Goal: Transaction & Acquisition: Download file/media

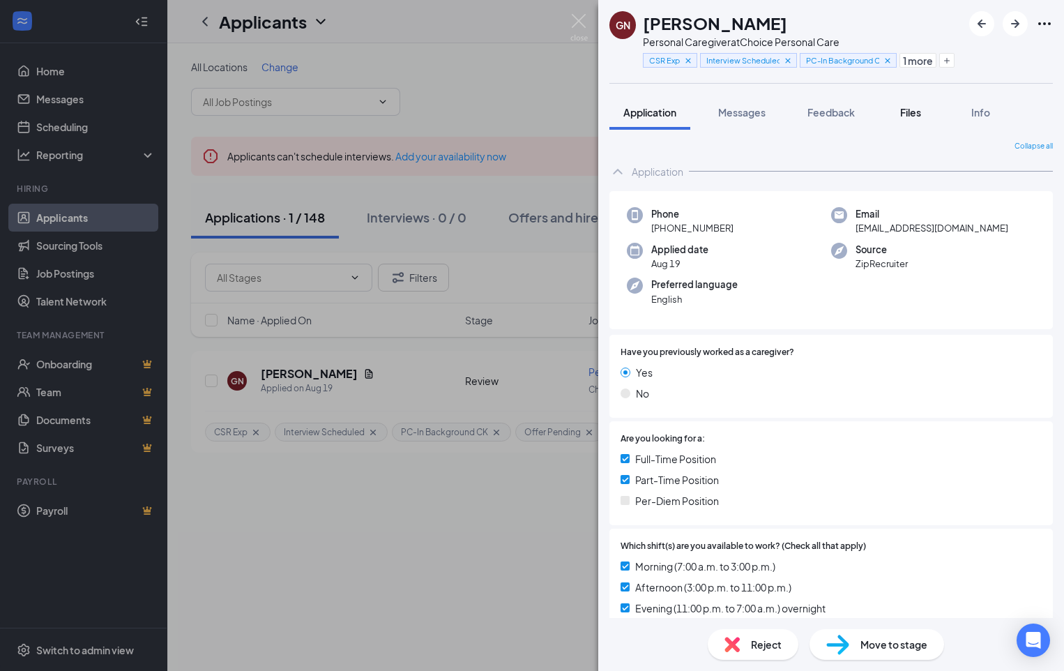
click at [912, 114] on span "Files" at bounding box center [910, 112] width 21 height 13
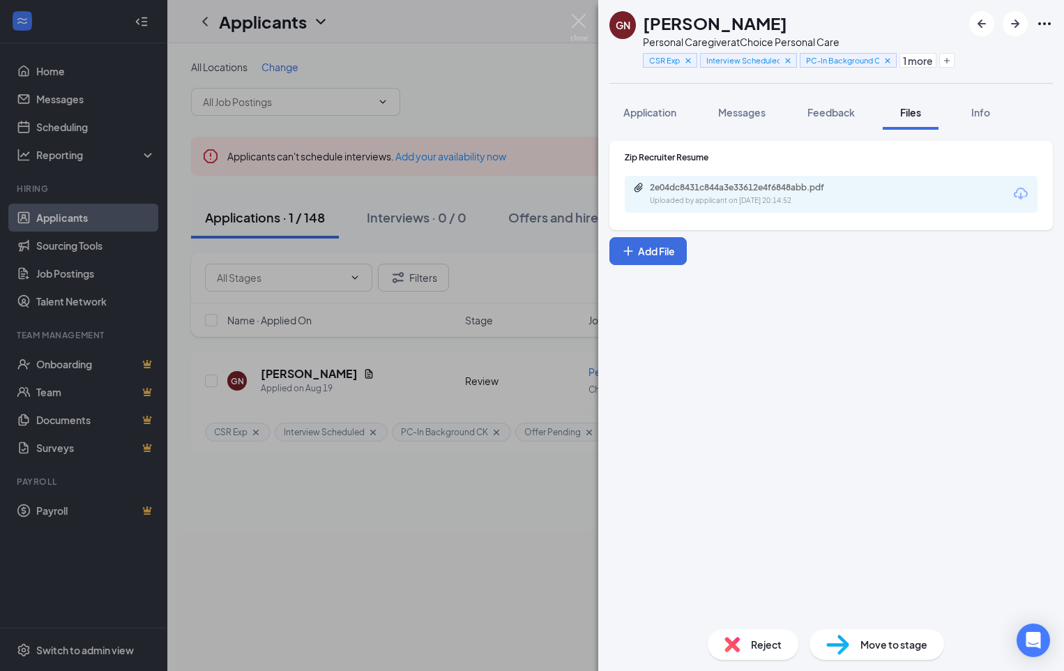
click at [1025, 197] on icon "Download" at bounding box center [1021, 194] width 14 height 12
click at [1042, 27] on icon "Ellipses" at bounding box center [1044, 23] width 17 height 17
click at [935, 57] on link "View full application" at bounding box center [969, 56] width 151 height 14
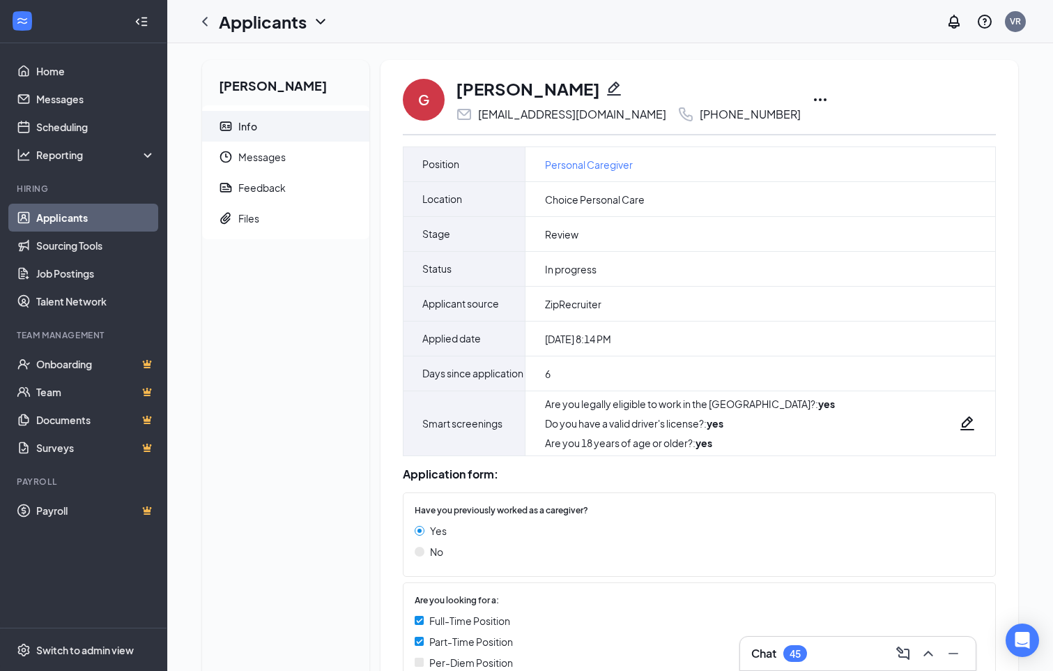
click at [812, 93] on icon "Ellipses" at bounding box center [820, 99] width 17 height 17
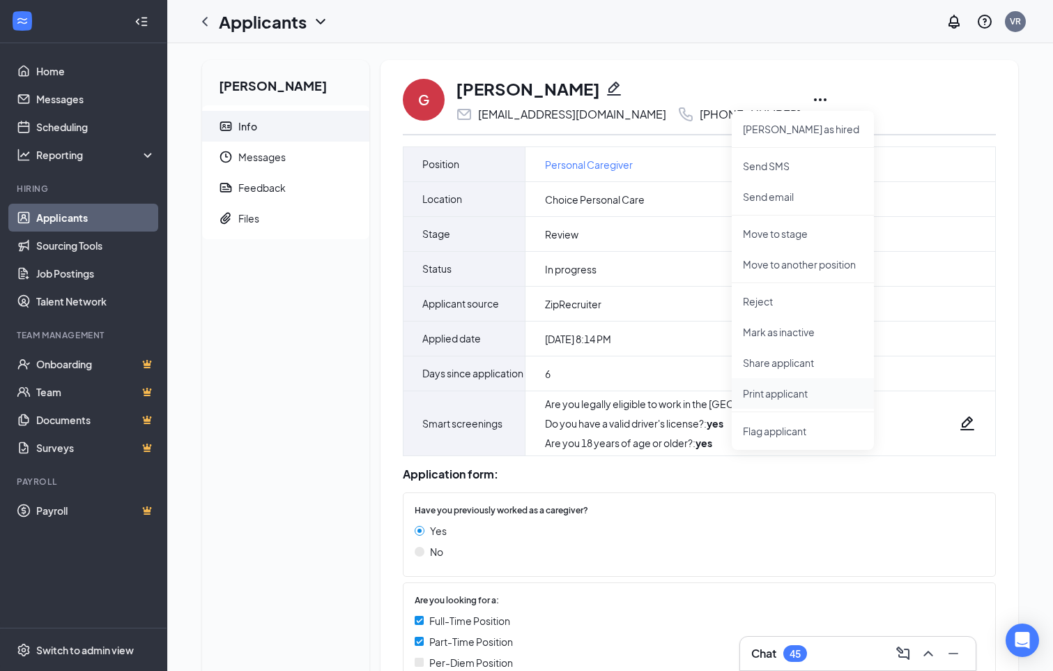
click at [764, 395] on p "Print applicant" at bounding box center [803, 393] width 120 height 14
